Goal: Navigation & Orientation: Find specific page/section

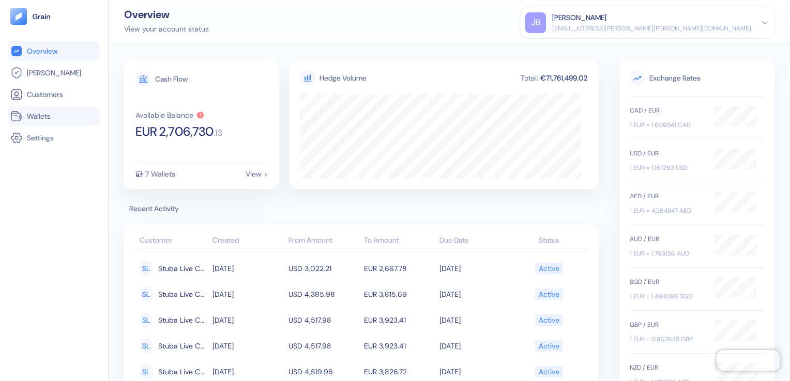
click at [41, 115] on span "Wallets" at bounding box center [39, 116] width 24 height 10
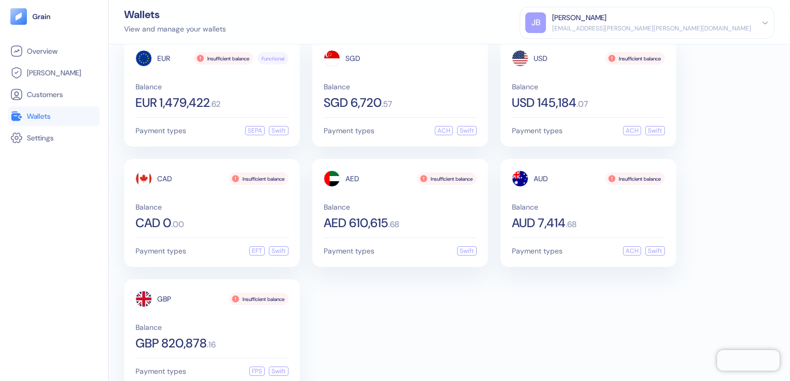
scroll to position [40, 0]
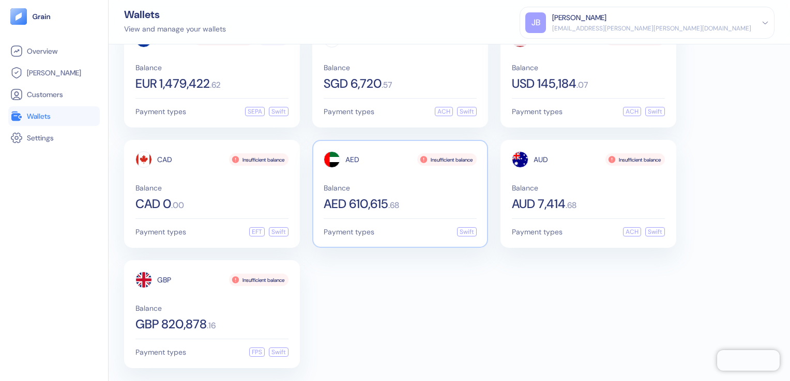
click at [398, 207] on span ". 68" at bounding box center [393, 206] width 11 height 8
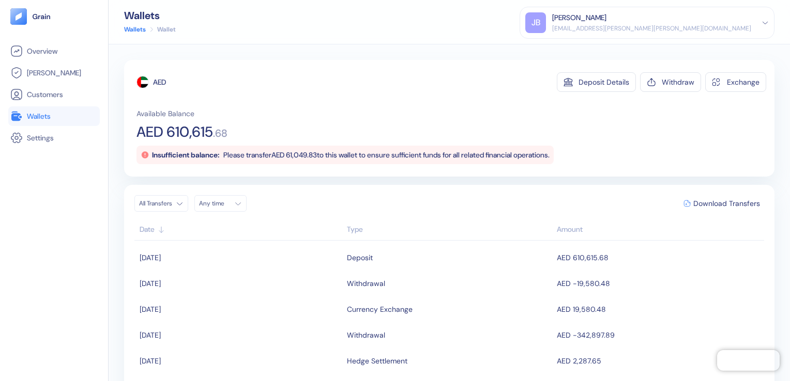
click at [35, 118] on span "Wallets" at bounding box center [39, 116] width 24 height 10
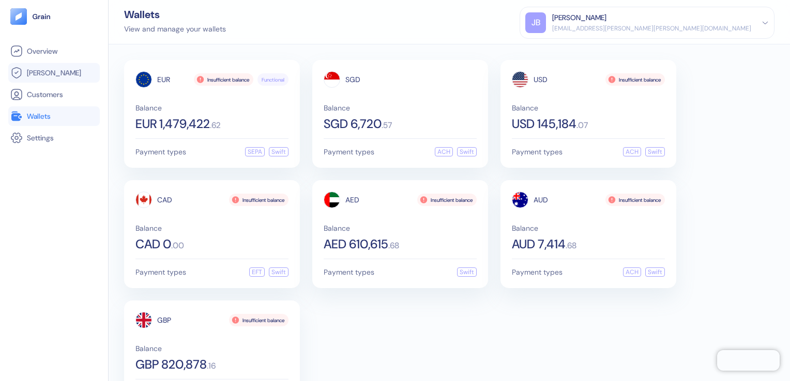
click at [41, 72] on span "[PERSON_NAME]" at bounding box center [54, 73] width 54 height 10
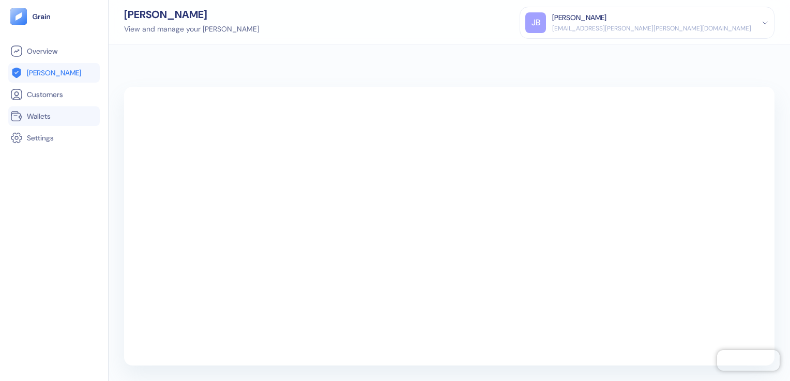
click at [40, 113] on span "Wallets" at bounding box center [39, 116] width 24 height 10
